Goal: Information Seeking & Learning: Learn about a topic

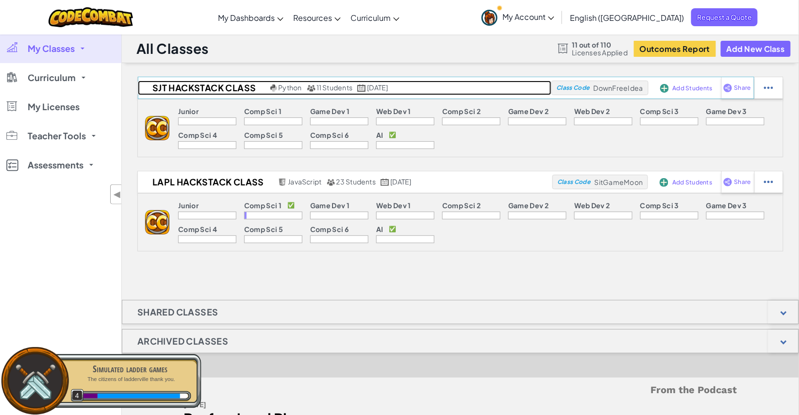
click at [234, 93] on h2 "SJT HackStack Class" at bounding box center [203, 88] width 130 height 15
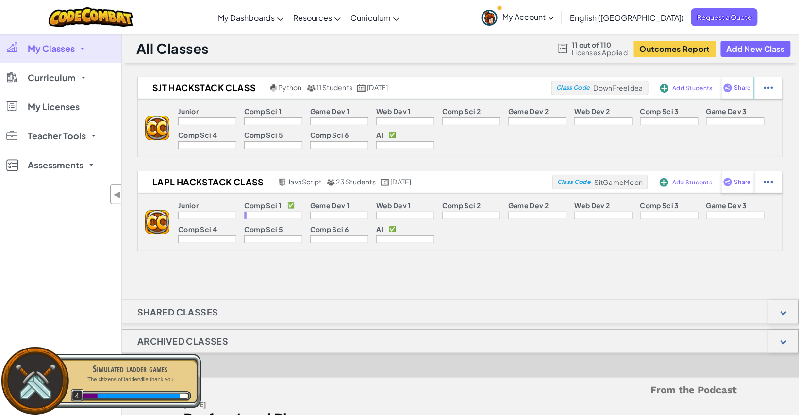
select select "663b25f11c568468efc8adde"
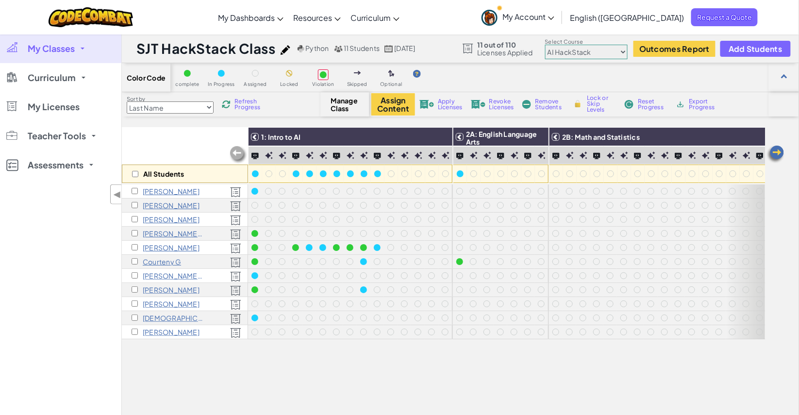
click at [160, 245] on p "[PERSON_NAME]" at bounding box center [171, 248] width 57 height 8
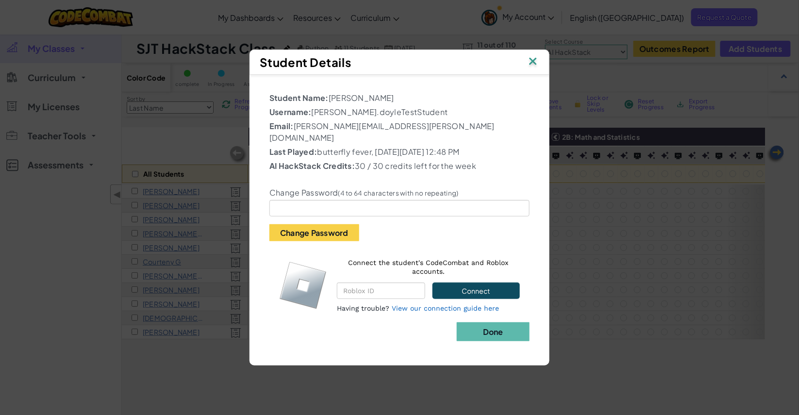
click at [534, 68] on img at bounding box center [532, 62] width 13 height 15
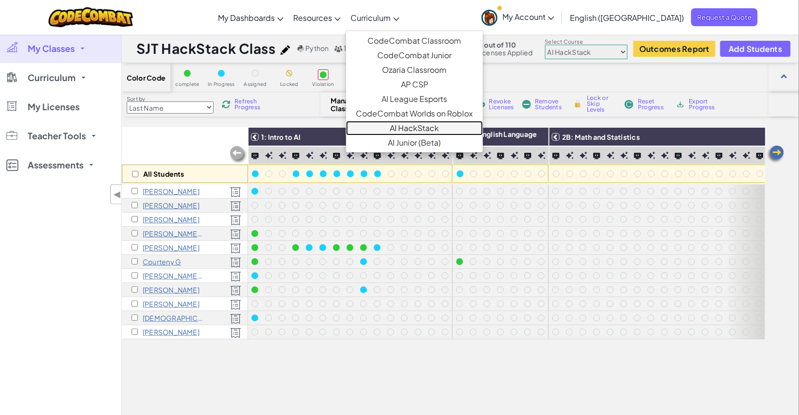
click at [459, 126] on link "AI HackStack" at bounding box center [414, 128] width 137 height 15
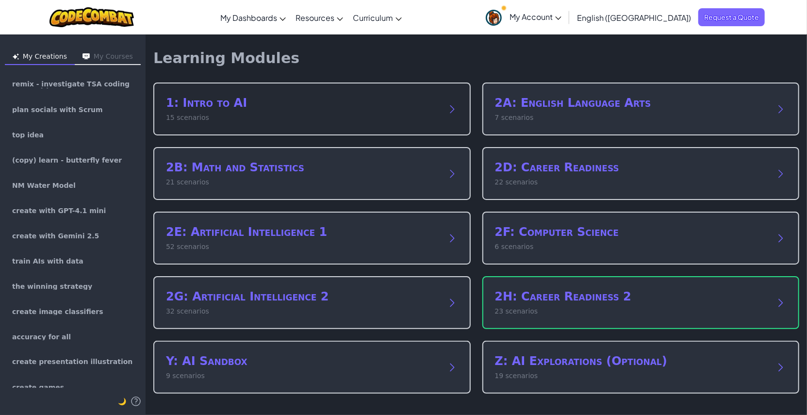
click at [335, 116] on p "15 scenarios" at bounding box center [302, 118] width 273 height 10
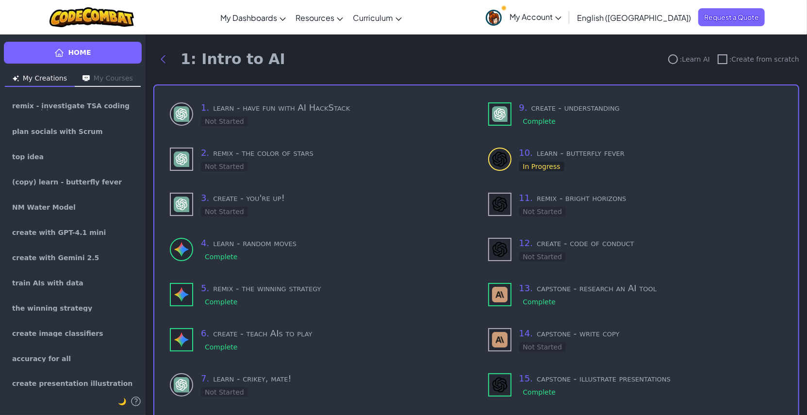
click at [335, 116] on div "1 . learn - have fun with AI HackStack Not Started" at bounding box center [333, 114] width 264 height 26
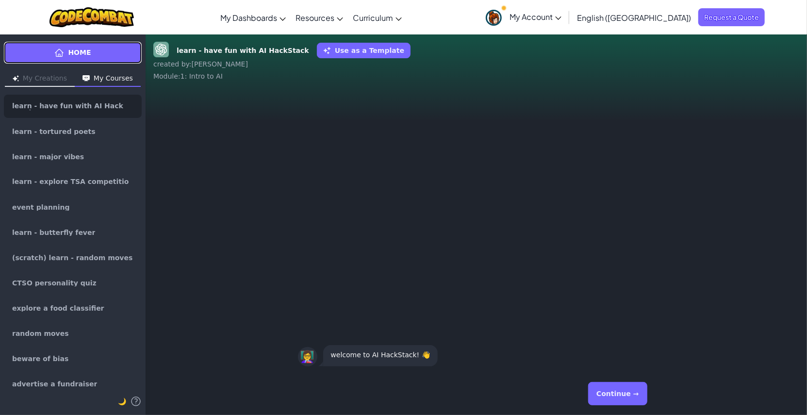
click at [94, 52] on link "Home" at bounding box center [73, 53] width 138 height 22
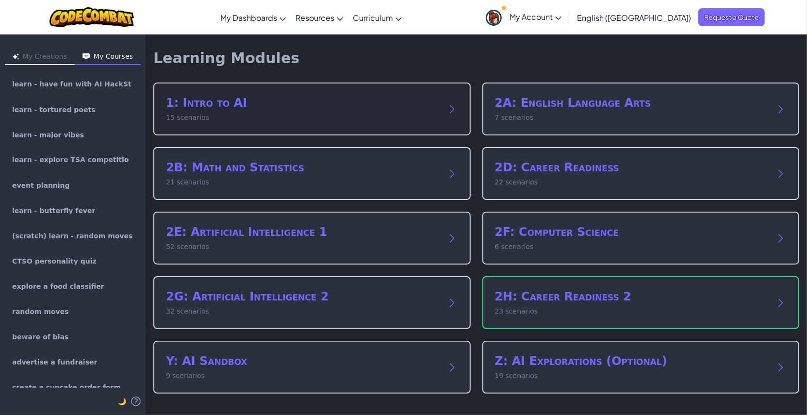
click at [245, 109] on h2 "1: Intro to AI" at bounding box center [302, 103] width 273 height 16
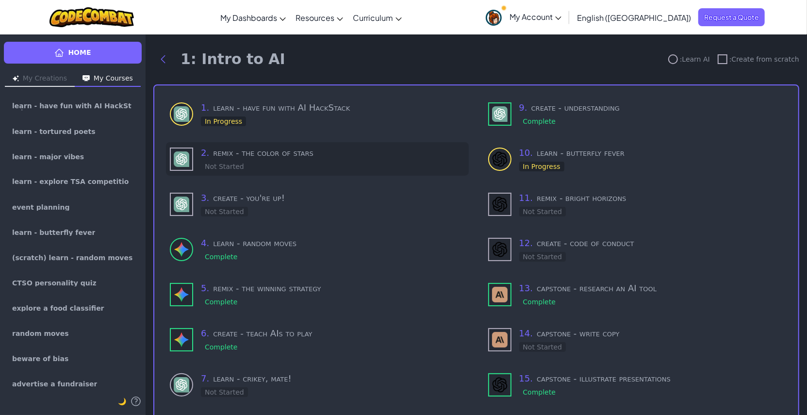
click at [264, 161] on div "2 . remix - the color of stars Not Started" at bounding box center [333, 159] width 264 height 26
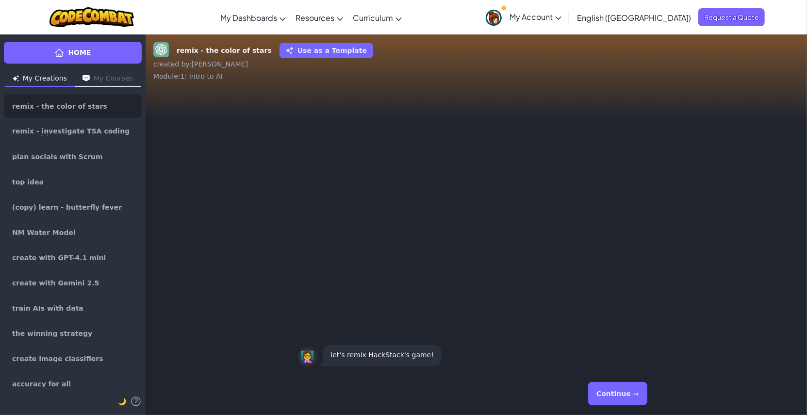
click at [646, 393] on div "Continue →" at bounding box center [476, 393] width 357 height 35
click at [638, 394] on button "Continue →" at bounding box center [617, 393] width 59 height 23
click at [635, 394] on button "Continue →" at bounding box center [617, 393] width 59 height 23
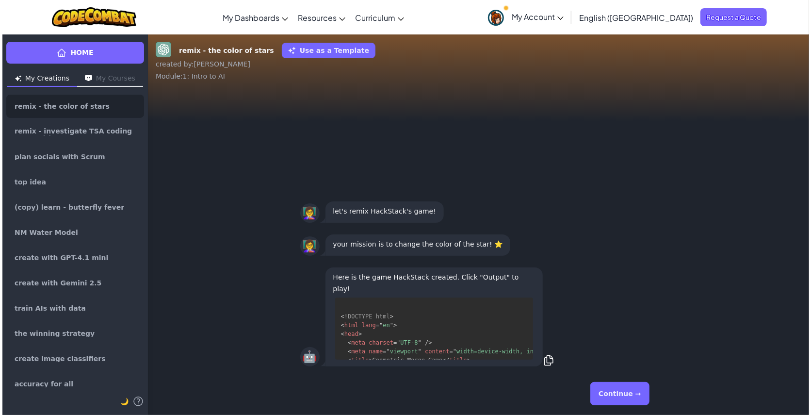
scroll to position [10, 0]
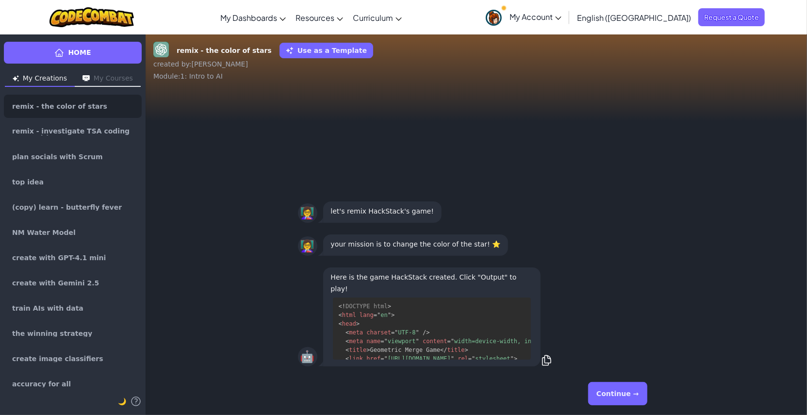
click at [635, 394] on button "Continue →" at bounding box center [617, 393] width 59 height 23
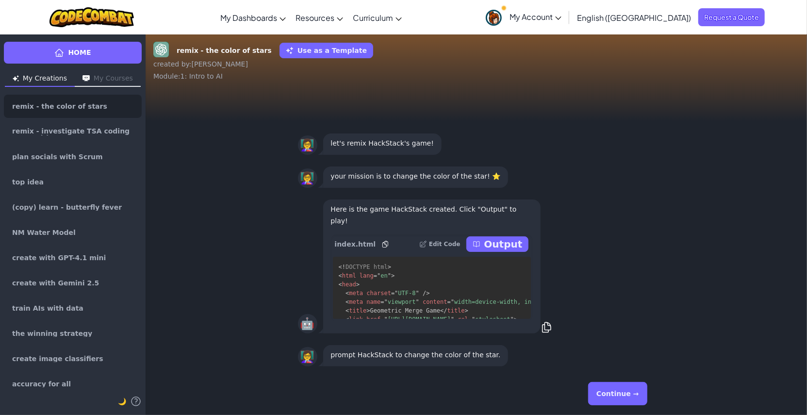
click at [635, 394] on button "Continue →" at bounding box center [617, 393] width 59 height 23
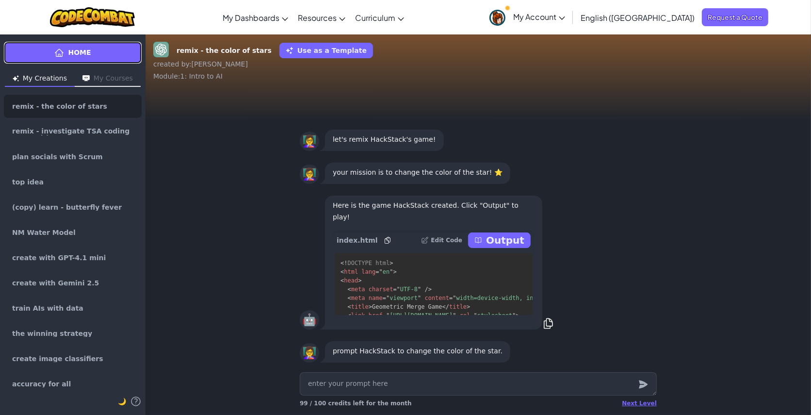
click at [92, 46] on link "Home" at bounding box center [73, 53] width 138 height 22
type textarea "x"
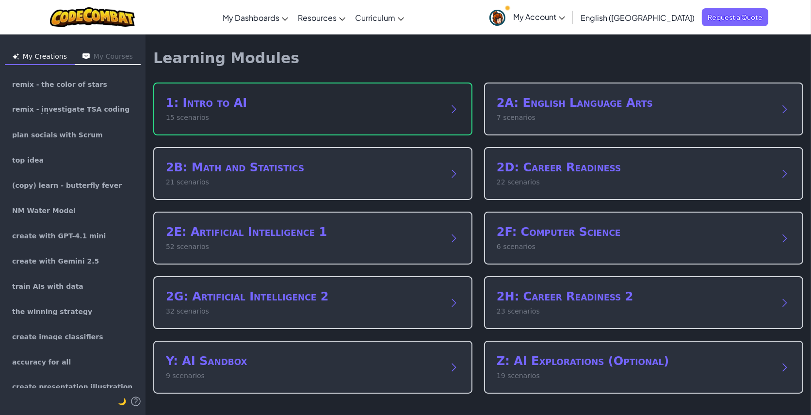
click at [256, 97] on h2 "1: Intro to AI" at bounding box center [303, 103] width 275 height 16
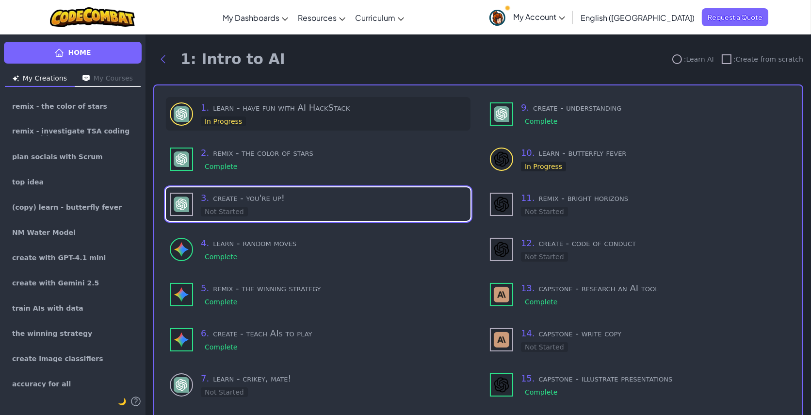
click at [256, 98] on div "1 . learn - have fun with AI HackStack In Progress" at bounding box center [318, 113] width 305 height 33
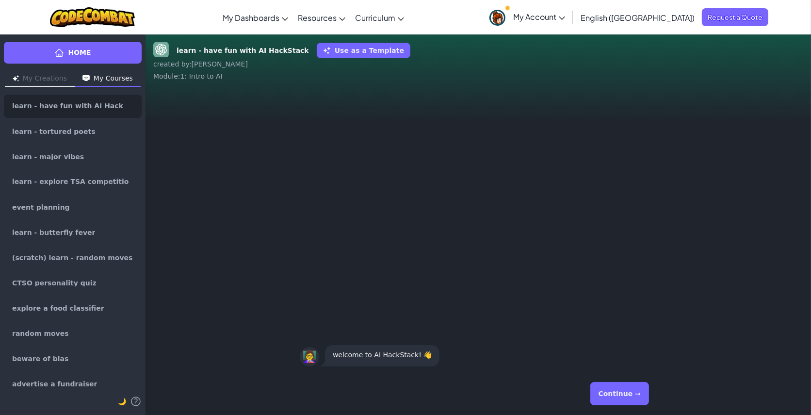
click at [630, 394] on button "Continue →" at bounding box center [619, 393] width 59 height 23
click at [632, 394] on button "Continue →" at bounding box center [619, 393] width 59 height 23
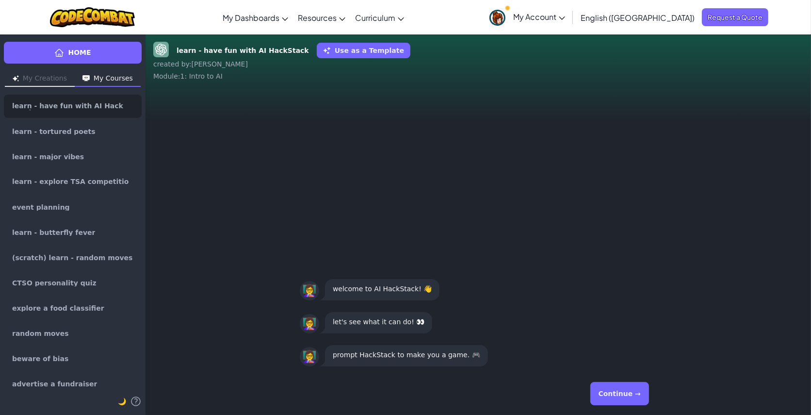
click at [632, 394] on button "Continue →" at bounding box center [619, 393] width 59 height 23
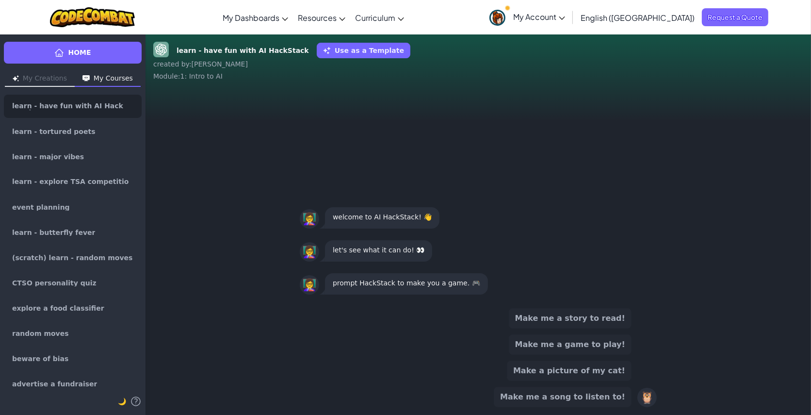
click at [601, 343] on button "Make me a game to play!" at bounding box center [570, 344] width 123 height 20
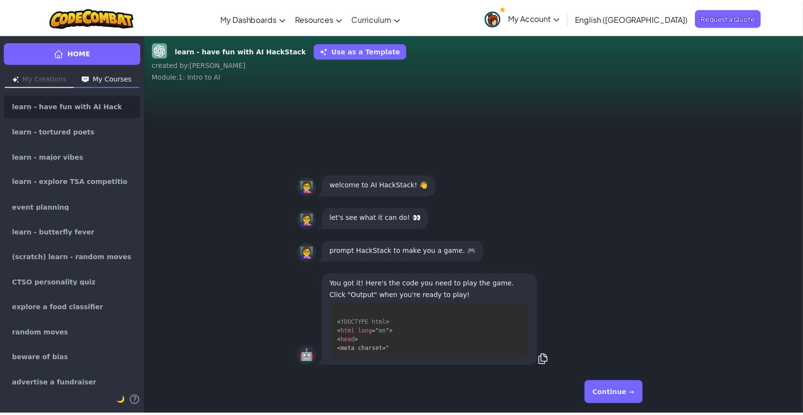
scroll to position [10, 0]
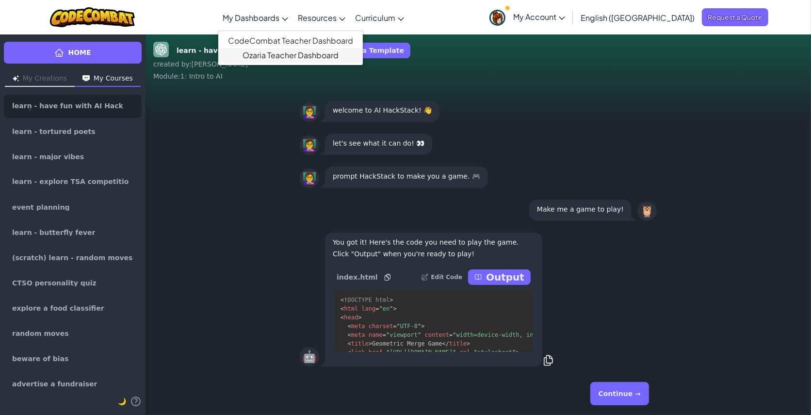
click at [279, 13] on span "My Dashboards" at bounding box center [251, 18] width 57 height 10
click at [293, 46] on link "CodeCombat Teacher Dashboard" at bounding box center [290, 40] width 145 height 15
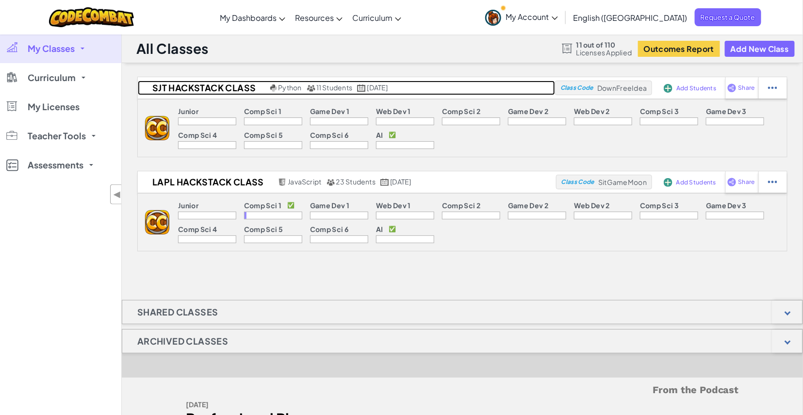
click at [203, 82] on h2 "SJT HackStack Class" at bounding box center [203, 88] width 130 height 15
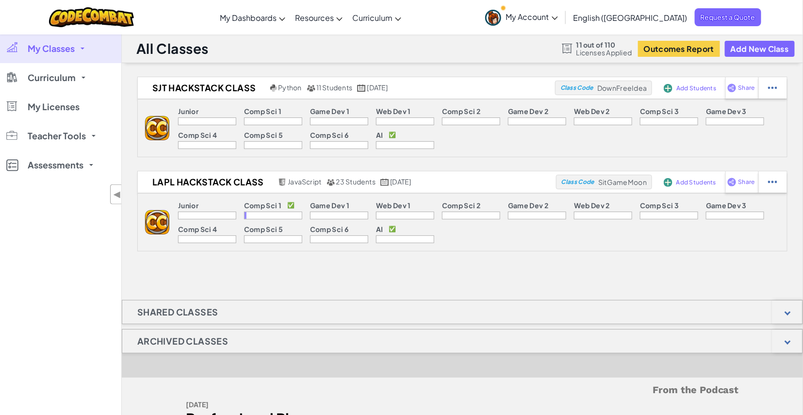
select select "663b25f11c568468efc8adde"
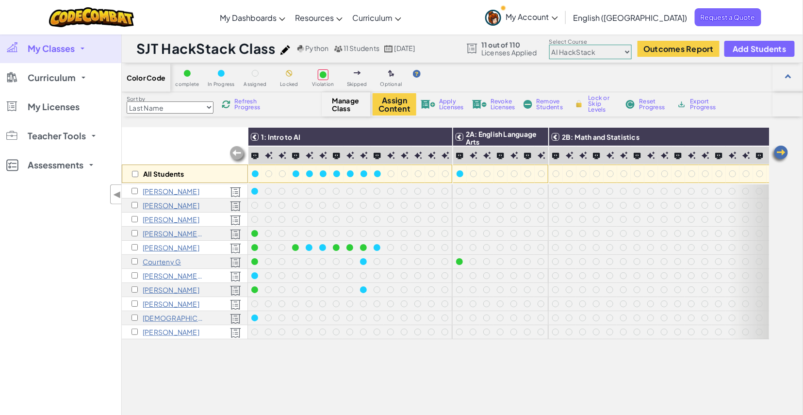
click at [73, 48] on span "My Classes" at bounding box center [51, 48] width 47 height 9
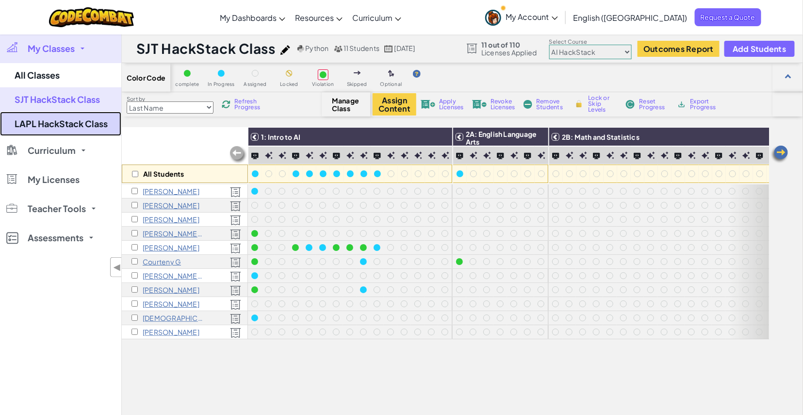
click at [91, 123] on link "LAPL HackStack Class" at bounding box center [60, 124] width 121 height 24
select select "663b25f11c568468efc8adde"
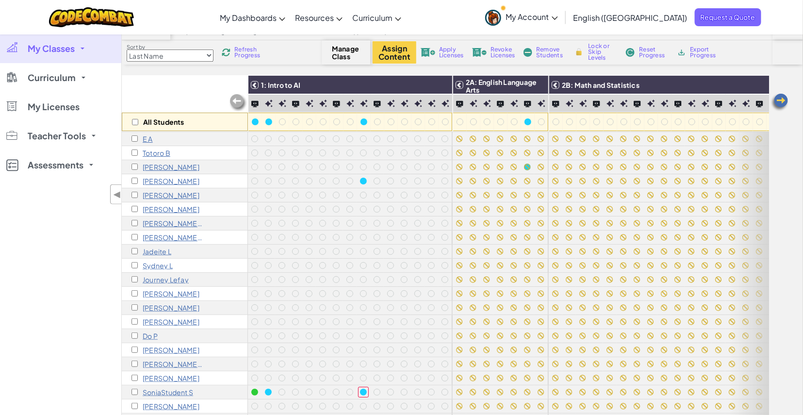
scroll to position [318, 0]
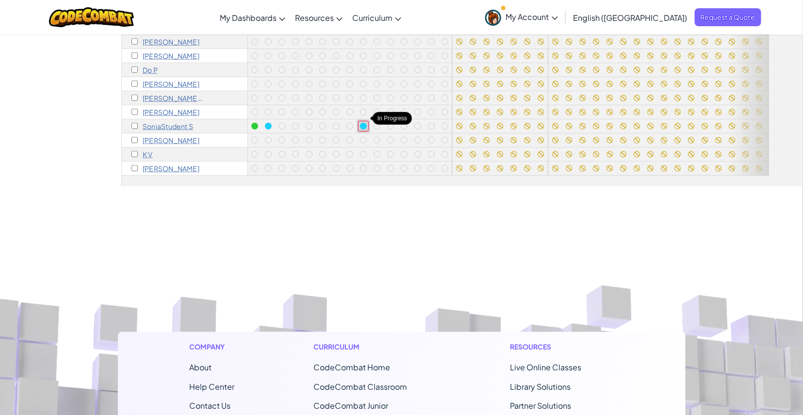
click at [363, 123] on div at bounding box center [363, 126] width 7 height 7
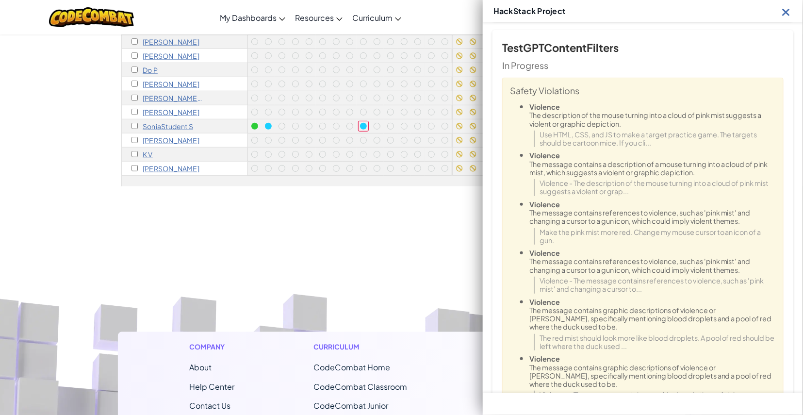
scroll to position [521, 0]
